Goal: Download file/media

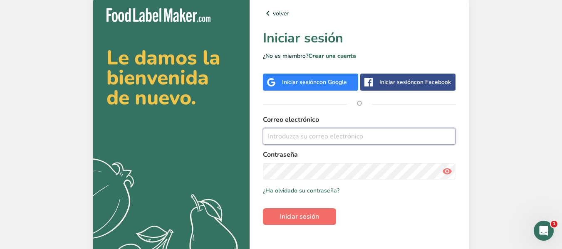
type input "[EMAIL_ADDRESS][DOMAIN_NAME]"
drag, startPoint x: 293, startPoint y: 213, endPoint x: 294, endPoint y: 203, distance: 10.5
click at [292, 213] on span "Iniciar sesión" at bounding box center [299, 217] width 39 height 10
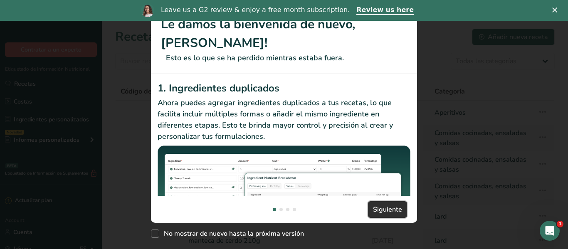
click at [379, 217] on button "Siguiente" at bounding box center [387, 209] width 39 height 17
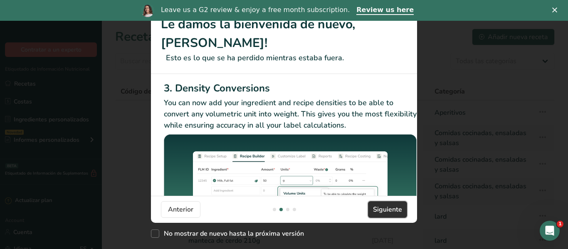
click at [379, 217] on button "Siguiente" at bounding box center [387, 209] width 39 height 17
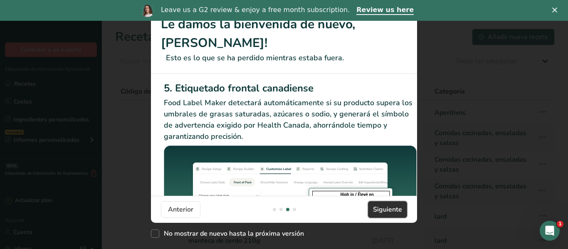
click at [379, 212] on span "Siguiente" at bounding box center [387, 210] width 29 height 10
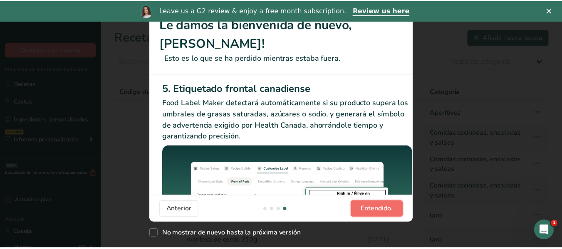
scroll to position [0, 792]
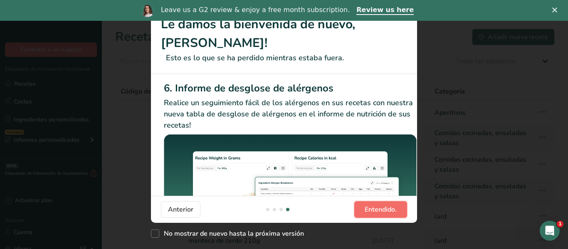
click at [390, 208] on span "Entendido." at bounding box center [381, 210] width 32 height 10
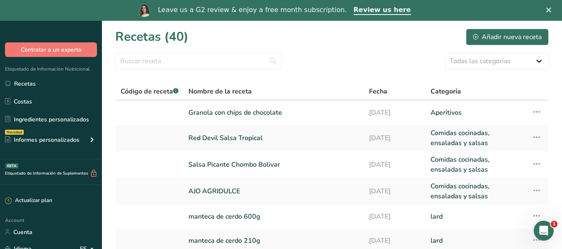
click at [551, 8] on icon "Cerrar" at bounding box center [548, 9] width 5 height 5
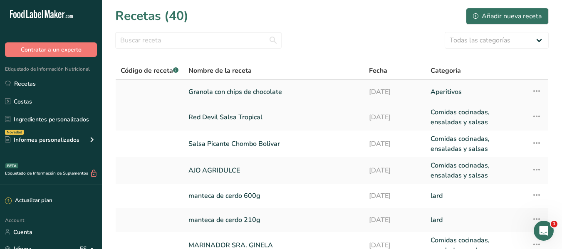
click at [230, 100] on link "Granola con chips de chocolate" at bounding box center [273, 91] width 171 height 17
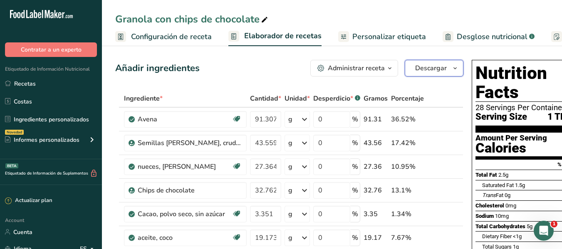
click at [431, 62] on button "Descargar" at bounding box center [434, 68] width 59 height 17
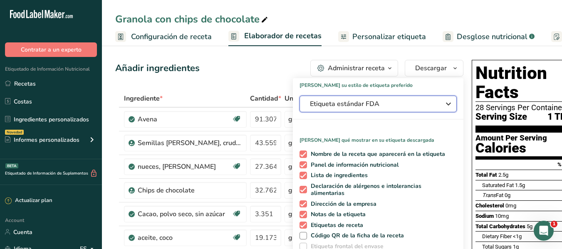
click at [424, 108] on span "Etiqueta estándar FDA" at bounding box center [372, 104] width 125 height 10
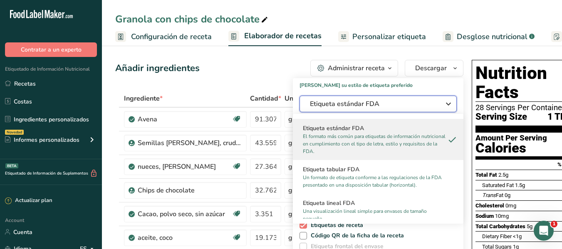
click at [443, 98] on icon "button" at bounding box center [448, 104] width 10 height 15
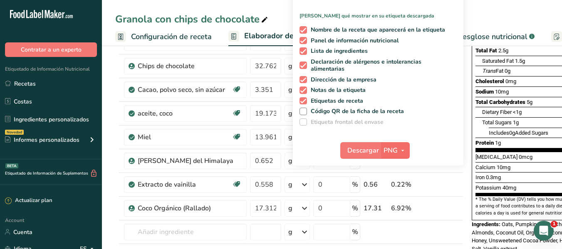
scroll to position [125, 0]
click at [399, 148] on icon "button" at bounding box center [402, 150] width 7 height 10
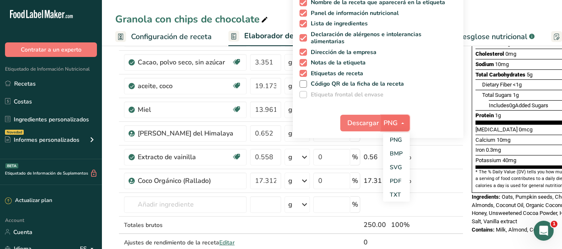
scroll to position [166, 0]
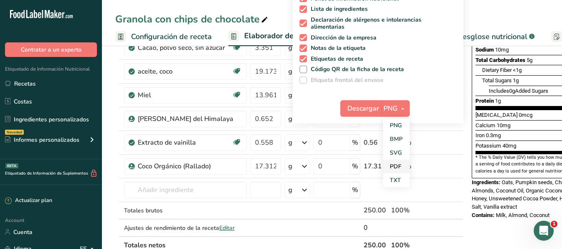
click at [389, 168] on link "PDF" at bounding box center [396, 167] width 27 height 14
click at [360, 108] on span "Descargar" at bounding box center [364, 109] width 32 height 10
click at [397, 107] on span "button" at bounding box center [402, 109] width 10 height 10
click at [399, 107] on icon "button" at bounding box center [402, 109] width 7 height 10
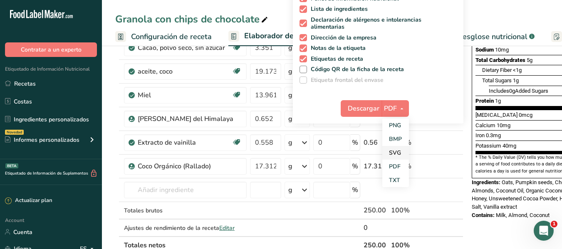
click at [387, 159] on link "SVG" at bounding box center [395, 153] width 27 height 14
click at [354, 102] on button "Descargar" at bounding box center [360, 108] width 41 height 17
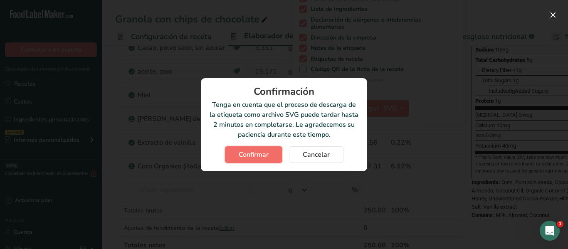
click at [250, 150] on span "Confirmar" at bounding box center [254, 155] width 30 height 10
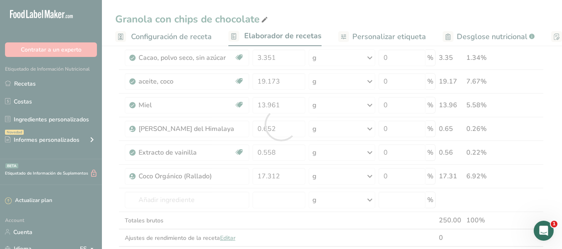
scroll to position [0, 0]
